Goal: Transaction & Acquisition: Purchase product/service

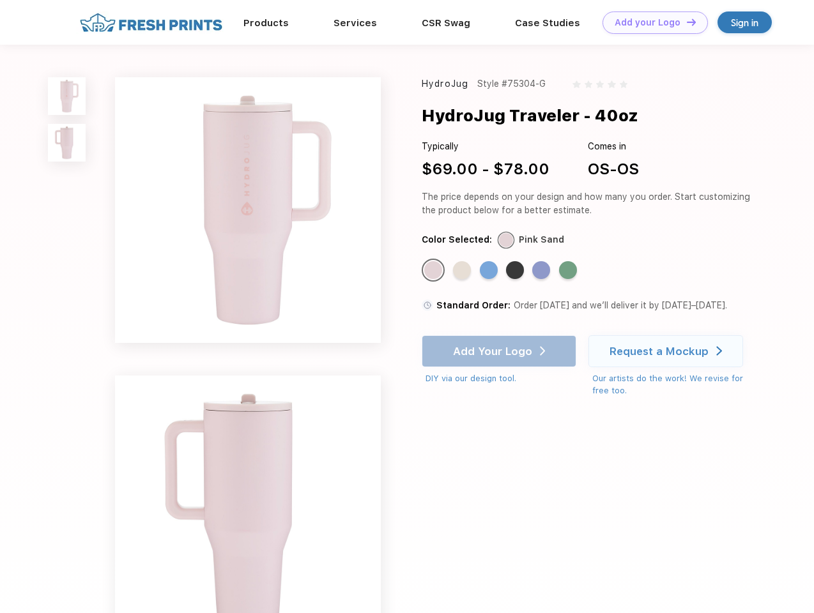
click at [650, 22] on link "Add your Logo Design Tool" at bounding box center [654, 22] width 105 height 22
click at [0, 0] on div "Design Tool" at bounding box center [0, 0] width 0 height 0
click at [685, 22] on link "Add your Logo Design Tool" at bounding box center [654, 22] width 105 height 22
click at [67, 96] on img at bounding box center [67, 96] width 38 height 38
click at [67, 143] on img at bounding box center [67, 143] width 38 height 38
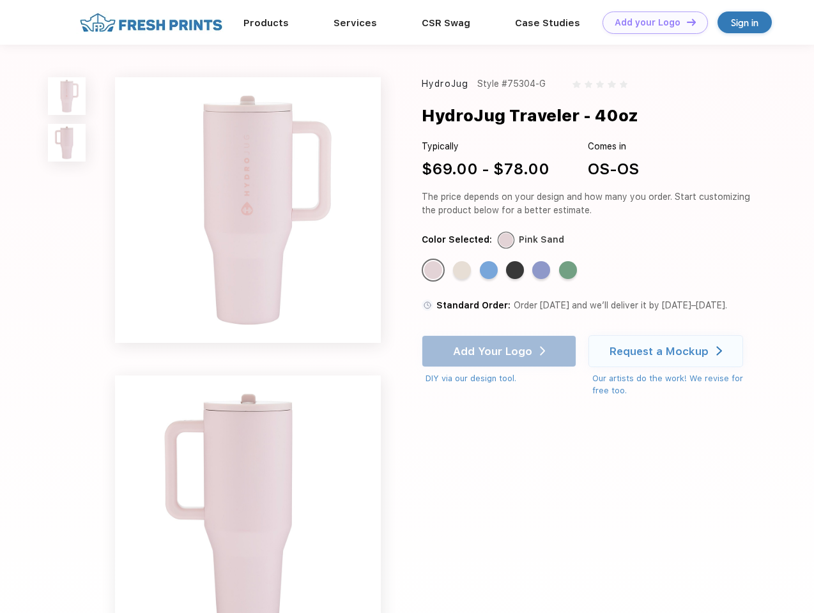
click at [434, 271] on div "Standard Color" at bounding box center [433, 270] width 18 height 18
click at [463, 271] on div "Standard Color" at bounding box center [462, 270] width 18 height 18
click at [490, 271] on div "Standard Color" at bounding box center [489, 270] width 18 height 18
click at [516, 271] on div "Standard Color" at bounding box center [515, 270] width 18 height 18
click at [542, 271] on div "Standard Color" at bounding box center [541, 270] width 18 height 18
